Goal: Information Seeking & Learning: Learn about a topic

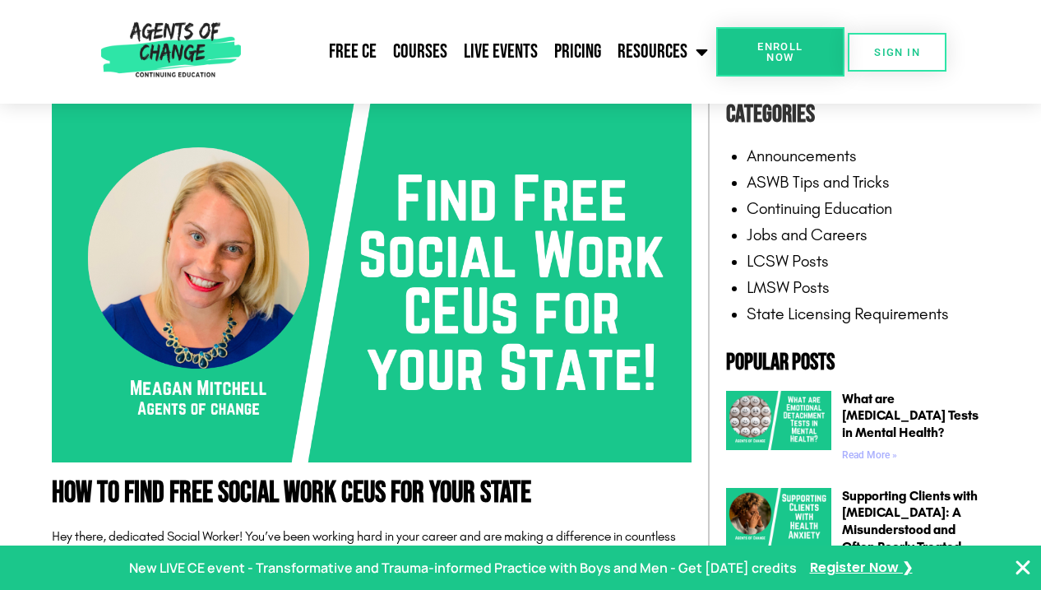
scroll to position [357, 0]
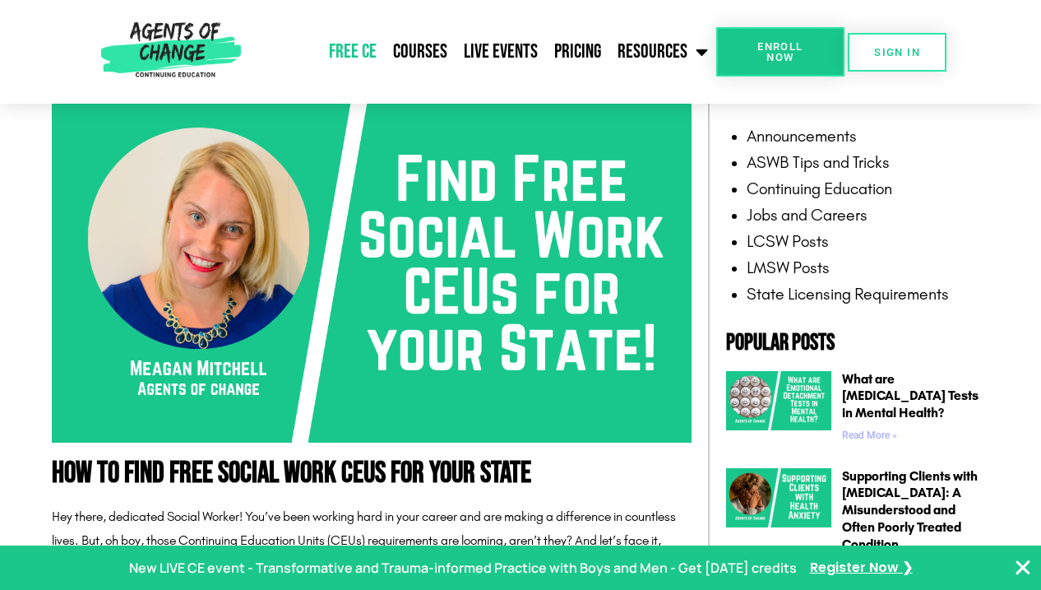
click at [367, 58] on link "Free CE" at bounding box center [353, 51] width 64 height 41
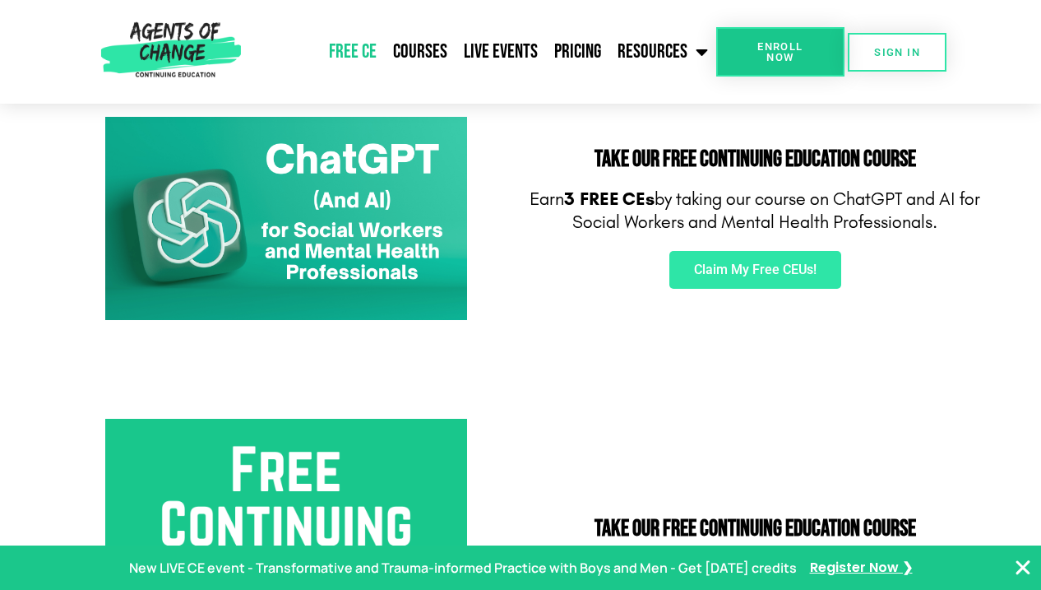
scroll to position [278, 0]
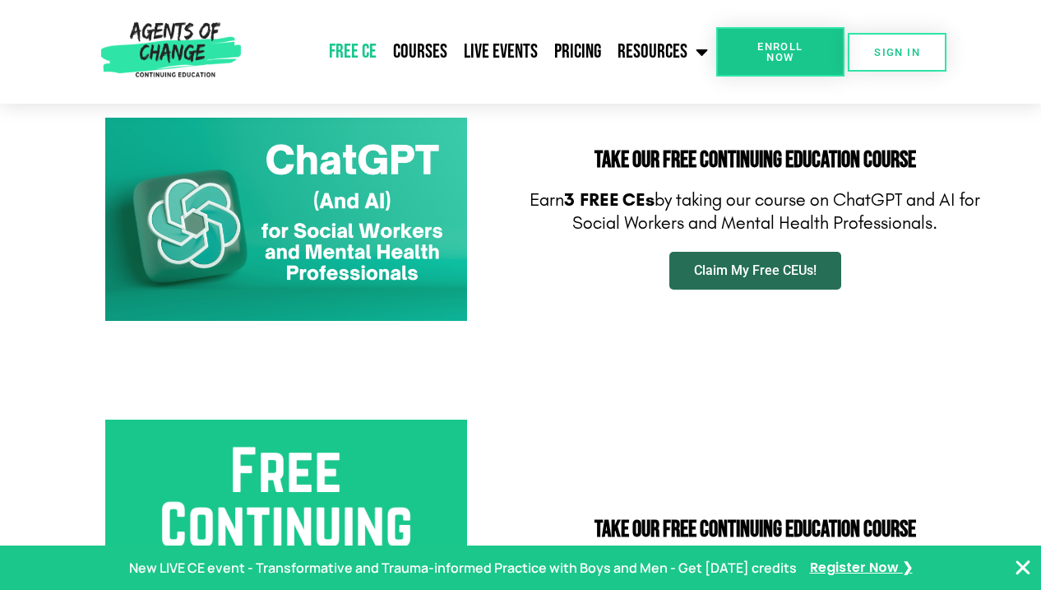
click at [721, 276] on span "Claim My Free CEUs!" at bounding box center [755, 270] width 123 height 13
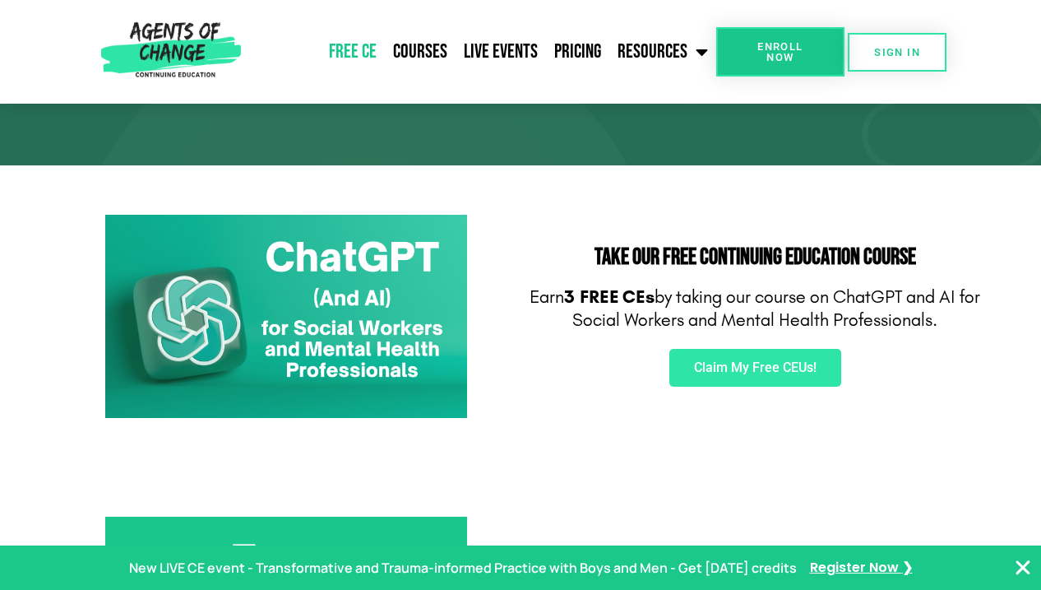
scroll to position [0, 0]
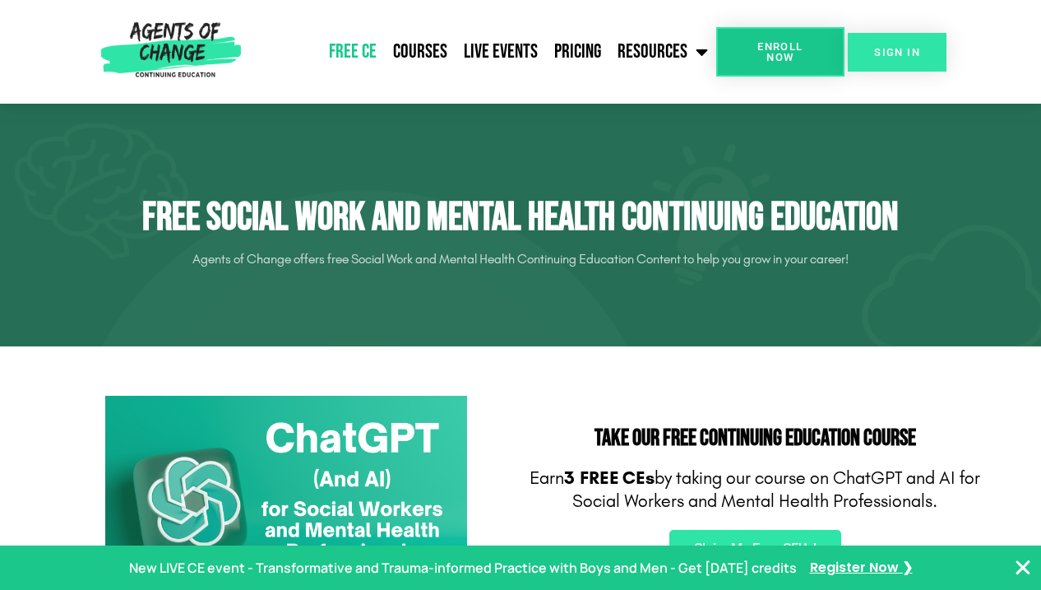
click at [902, 43] on link "SIGN IN" at bounding box center [897, 52] width 99 height 39
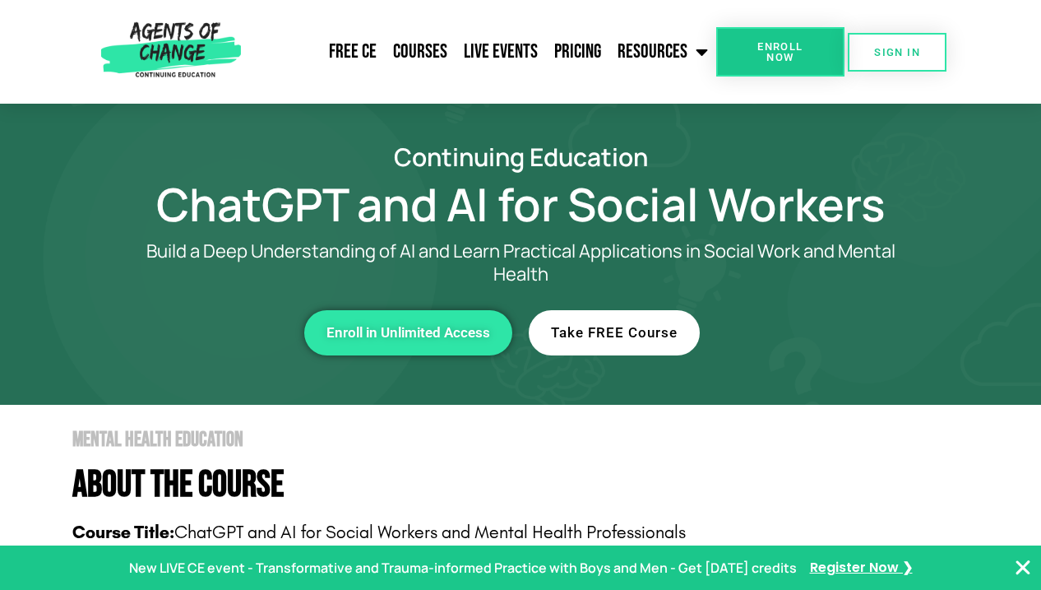
click at [636, 336] on span "Take FREE Course" at bounding box center [614, 333] width 127 height 14
